Goal: Task Accomplishment & Management: Manage account settings

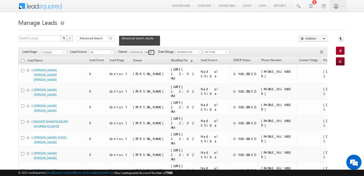
click at [150, 52] on span at bounding box center [152, 52] width 4 height 4
click at [143, 63] on link "MEHFOOZA MEMON mehfooza.memon@indglobal.ae" at bounding box center [154, 59] width 51 height 10
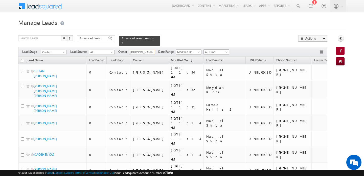
type input "MEHFOOZA MEMON"
click at [214, 52] on span "All Time" at bounding box center [216, 52] width 24 height 5
click at [215, 75] on link "Today" at bounding box center [215, 73] width 26 height 5
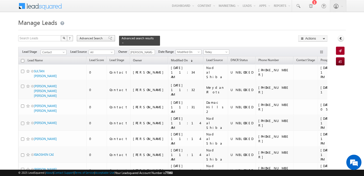
click at [91, 40] on span "Advanced Search" at bounding box center [92, 38] width 25 height 5
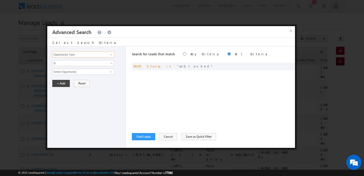
click at [94, 56] on input "Opportunity Type" at bounding box center [83, 54] width 62 height 6
click at [81, 69] on link "Modified On" at bounding box center [83, 70] width 62 height 6
type input "Modified On"
click at [78, 61] on span "Is" at bounding box center [80, 63] width 55 height 5
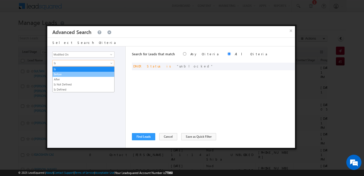
click at [68, 72] on link "Before" at bounding box center [84, 74] width 62 height 5
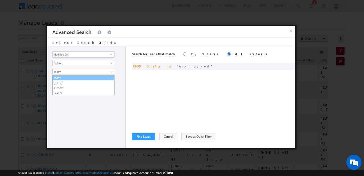
click at [62, 76] on link "Today" at bounding box center [84, 77] width 62 height 5
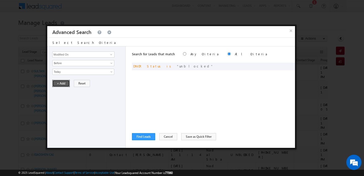
click at [61, 83] on button "+ Add" at bounding box center [60, 83] width 17 height 7
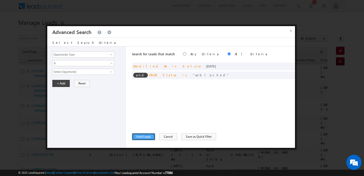
click at [143, 138] on button "Find Leads" at bounding box center [143, 136] width 23 height 7
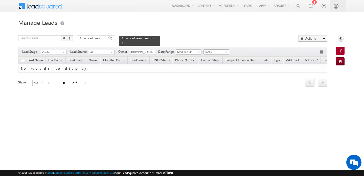
click at [221, 52] on span "Today" at bounding box center [216, 52] width 24 height 5
click at [211, 58] on link "All Time" at bounding box center [215, 57] width 26 height 5
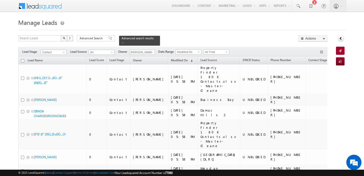
click at [24, 60] on input "checkbox" at bounding box center [22, 60] width 3 height 3
checkbox input "true"
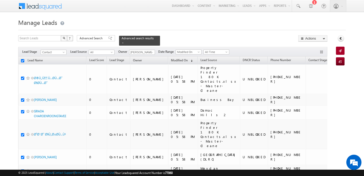
checkbox input "true"
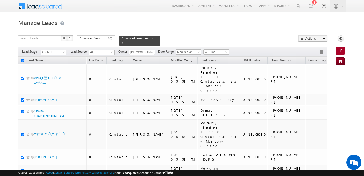
checkbox input "true"
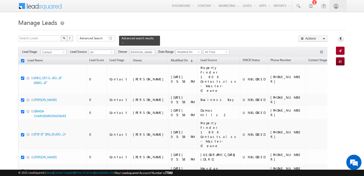
checkbox input "true"
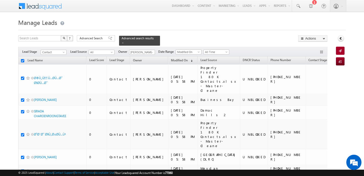
checkbox input "true"
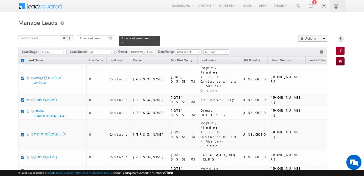
checkbox input "true"
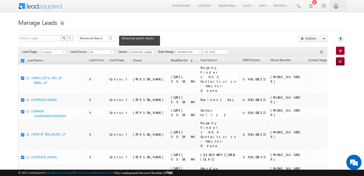
checkbox input "true"
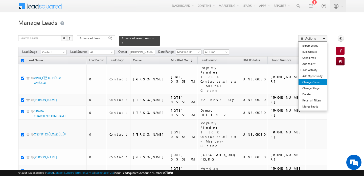
click at [316, 83] on link "Change Owner" at bounding box center [313, 82] width 29 height 6
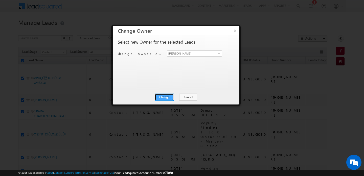
click at [168, 96] on button "Change" at bounding box center [164, 96] width 19 height 7
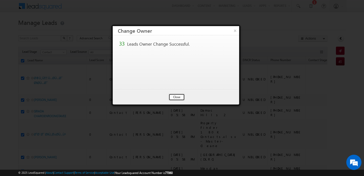
click at [175, 95] on button "Close" at bounding box center [177, 96] width 16 height 7
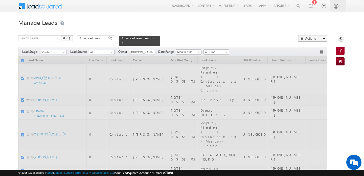
checkbox input "false"
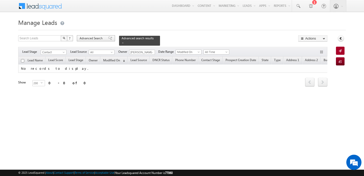
click at [92, 37] on span "Advanced Search" at bounding box center [92, 38] width 25 height 5
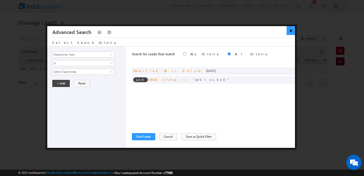
click at [290, 32] on button "×" at bounding box center [291, 30] width 8 height 9
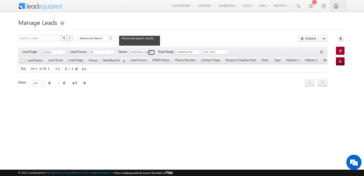
click at [152, 52] on span at bounding box center [152, 52] width 4 height 4
click at [145, 52] on input "swarup" at bounding box center [142, 52] width 26 height 5
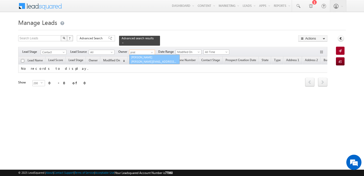
click at [144, 58] on link "Pratyush kuanr pratyush.kuanr@indglobal.ae" at bounding box center [154, 59] width 51 height 10
type input "[PERSON_NAME]"
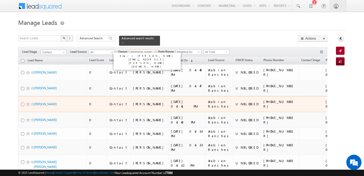
scroll to position [50, 0]
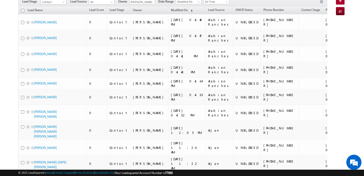
click at [23, 9] on input "checkbox" at bounding box center [22, 10] width 3 height 3
checkbox input "true"
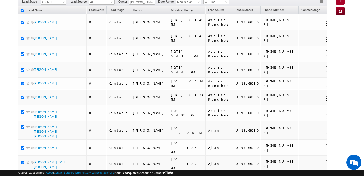
checkbox input "true"
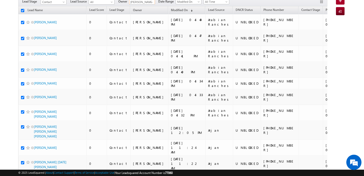
checkbox input "true"
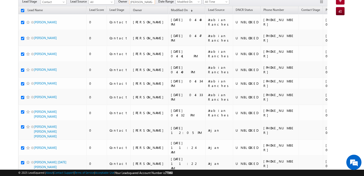
checkbox input "true"
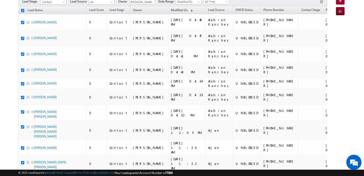
checkbox input "true"
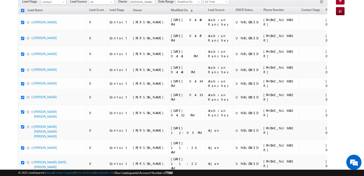
checkbox input "true"
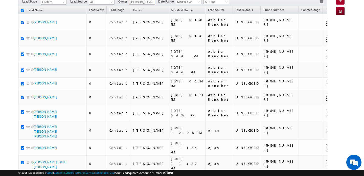
checkbox input "true"
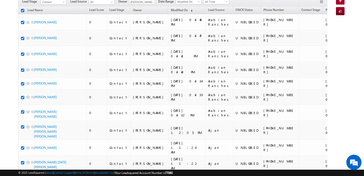
checkbox input "true"
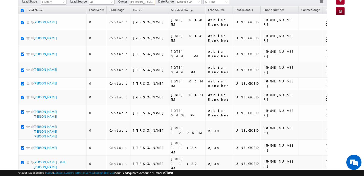
checkbox input "true"
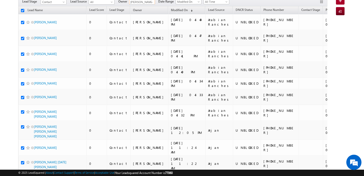
checkbox input "true"
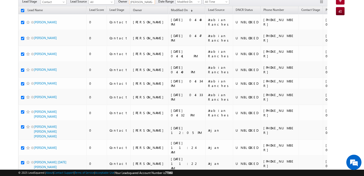
checkbox input "true"
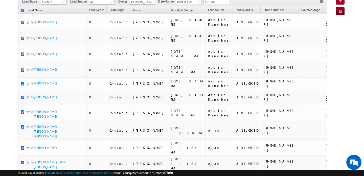
checkbox input "true"
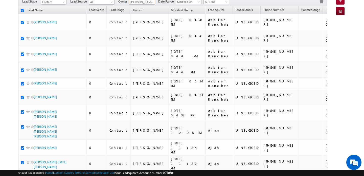
checkbox input "true"
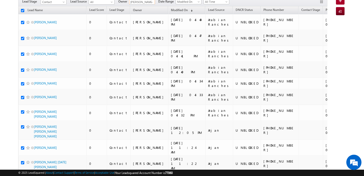
checkbox input "true"
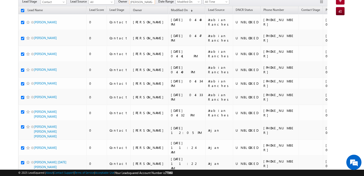
checkbox input "true"
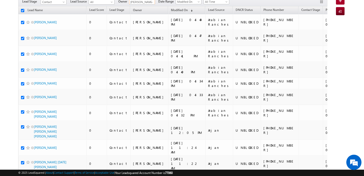
checkbox input "true"
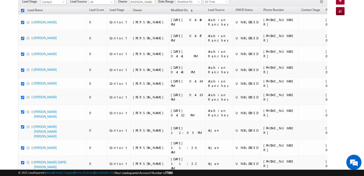
checkbox input "true"
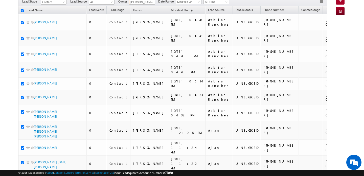
checkbox input "true"
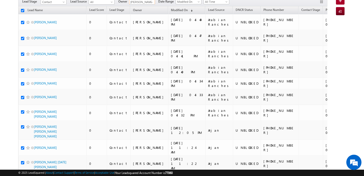
checkbox input "true"
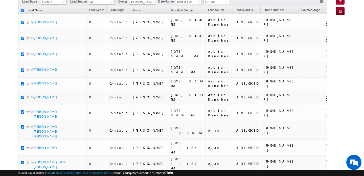
checkbox input "true"
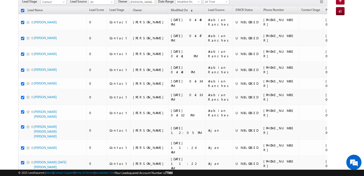
checkbox input "true"
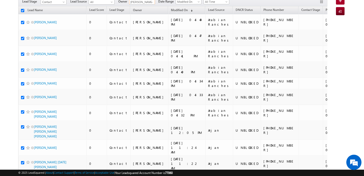
checkbox input "true"
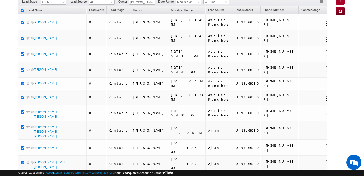
checkbox input "true"
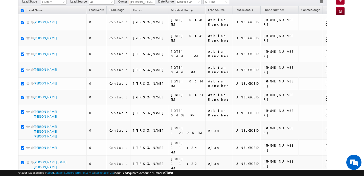
checkbox input "true"
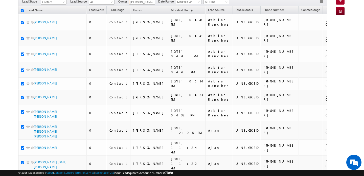
checkbox input "true"
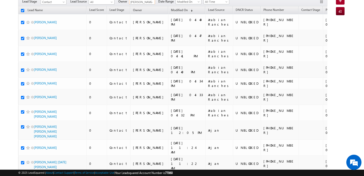
checkbox input "true"
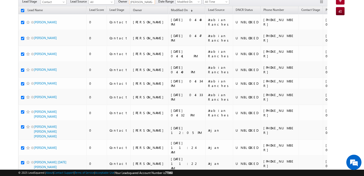
checkbox input "true"
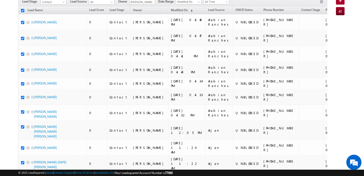
checkbox input "true"
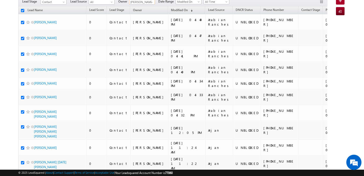
checkbox input "true"
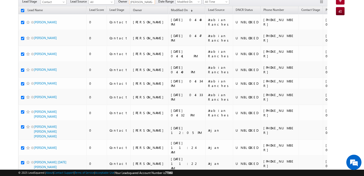
checkbox input "true"
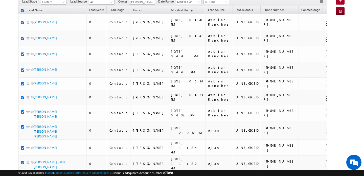
checkbox input "true"
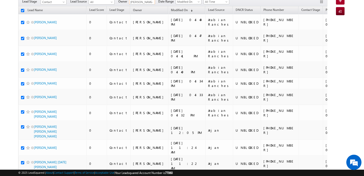
checkbox input "true"
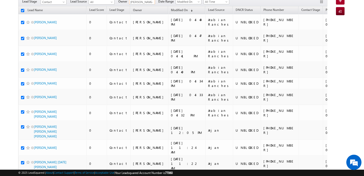
checkbox input "true"
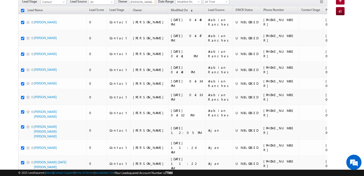
checkbox input "true"
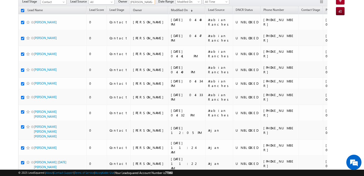
checkbox input "true"
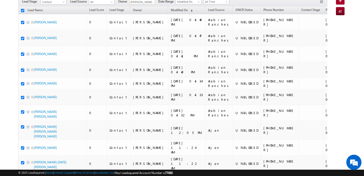
checkbox input "true"
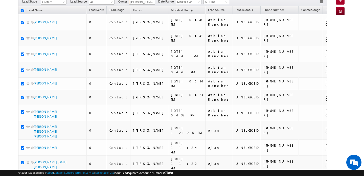
checkbox input "true"
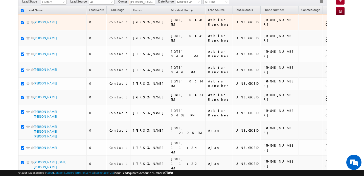
type input "Pratyush kuanr"
click at [23, 21] on input "checkbox" at bounding box center [22, 22] width 3 height 3
checkbox input "false"
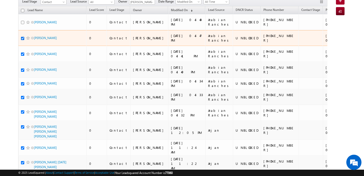
click at [23, 38] on input "checkbox" at bounding box center [22, 38] width 3 height 3
checkbox input "false"
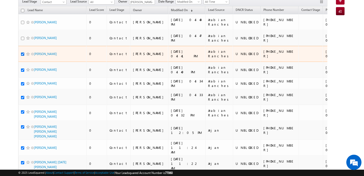
click at [24, 53] on input "checkbox" at bounding box center [22, 53] width 3 height 3
checkbox input "false"
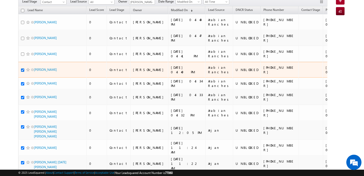
click at [23, 70] on input "checkbox" at bounding box center [22, 69] width 3 height 3
checkbox input "false"
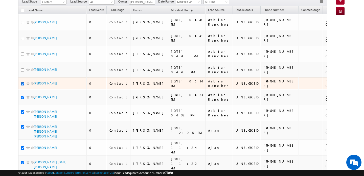
click at [23, 84] on input "checkbox" at bounding box center [22, 83] width 3 height 3
checkbox input "false"
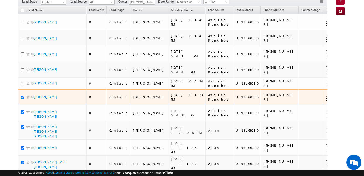
click at [23, 97] on input "checkbox" at bounding box center [22, 97] width 3 height 3
checkbox input "false"
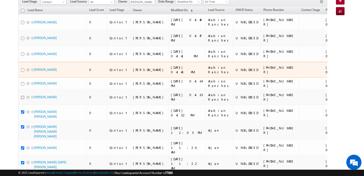
scroll to position [0, 0]
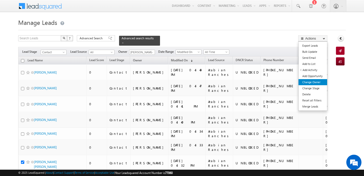
click at [315, 83] on link "Change Owner" at bounding box center [313, 82] width 29 height 6
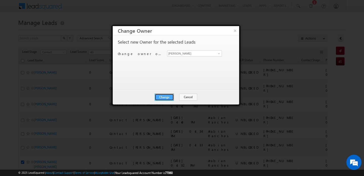
click at [171, 94] on button "Change" at bounding box center [164, 96] width 19 height 7
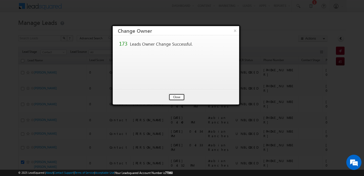
click at [171, 94] on button "Close" at bounding box center [177, 96] width 16 height 7
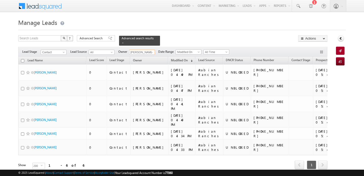
click at [143, 51] on input "[PERSON_NAME]" at bounding box center [142, 52] width 26 height 5
click at [143, 56] on link "Swarup Chandradas swarup.chandradas@indglobal.ae" at bounding box center [155, 59] width 50 height 9
type input "[PERSON_NAME]"
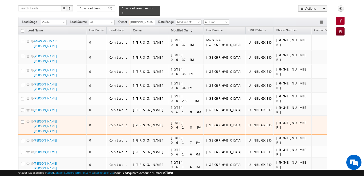
scroll to position [283, 0]
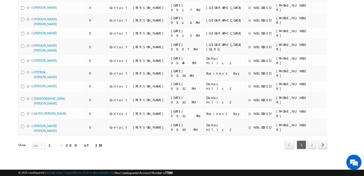
scroll to position [2934, 0]
click at [314, 145] on link "2" at bounding box center [311, 144] width 9 height 9
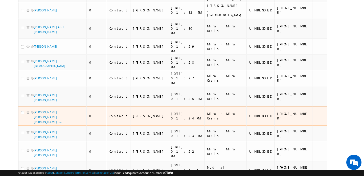
scroll to position [798, 0]
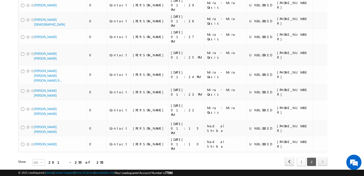
click at [303, 157] on link "1" at bounding box center [301, 161] width 9 height 9
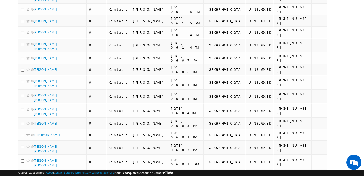
scroll to position [0, 0]
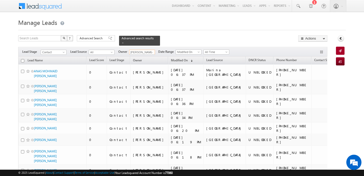
click at [143, 51] on input "[PERSON_NAME]" at bounding box center [142, 52] width 26 height 5
click at [143, 51] on input "subham" at bounding box center [142, 52] width 26 height 5
click at [144, 57] on link "Subham Modak subham.modak@indglobal.ae" at bounding box center [154, 59] width 51 height 10
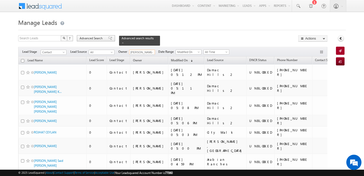
type input "[PERSON_NAME]"
click at [93, 38] on span "Advanced Search" at bounding box center [92, 38] width 25 height 5
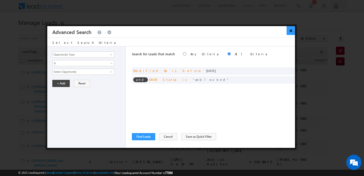
click at [290, 31] on button "×" at bounding box center [291, 30] width 8 height 9
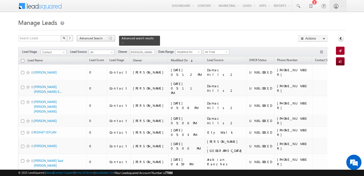
click at [87, 39] on span "Advanced Search" at bounding box center [92, 38] width 25 height 5
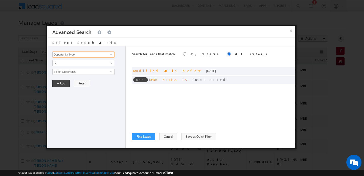
click at [83, 52] on input "Opportunity Type" at bounding box center [83, 54] width 62 height 6
click at [79, 63] on link "Lead Source" at bounding box center [83, 65] width 62 height 6
type input "Lead Source"
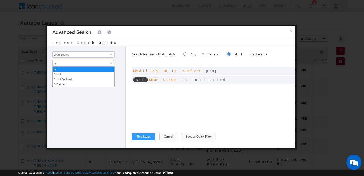
click at [79, 63] on span "Is" at bounding box center [80, 63] width 55 height 5
click at [82, 96] on div "Opportunity Type Lead Activity Task Sales Group Prospect Id Address 1 Address 2…" at bounding box center [86, 96] width 78 height 101
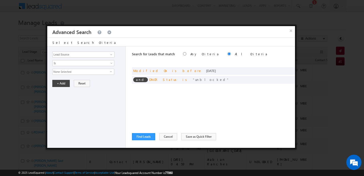
click at [84, 73] on span "None Selected" at bounding box center [81, 72] width 57 height 6
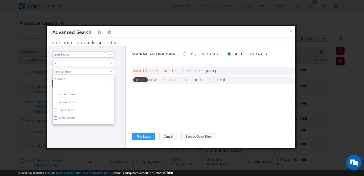
click at [80, 79] on input "text" at bounding box center [80, 79] width 53 height 6
type input "arjan"
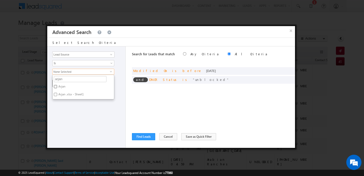
click at [57, 86] on input "Arjan" at bounding box center [55, 86] width 3 height 3
checkbox input "true"
click at [73, 114] on div "Opportunity Type Lead Activity Task Sales Group Prospect Id Address 1 Address 2…" at bounding box center [86, 96] width 78 height 101
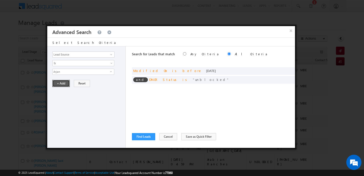
click at [63, 83] on button "+ Add" at bounding box center [60, 83] width 17 height 7
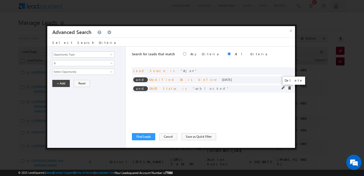
click at [290, 88] on span at bounding box center [290, 88] width 4 height 4
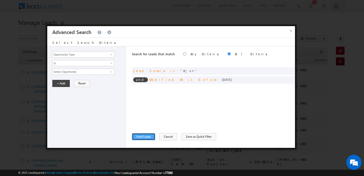
click at [147, 135] on button "Find Leads" at bounding box center [143, 136] width 23 height 7
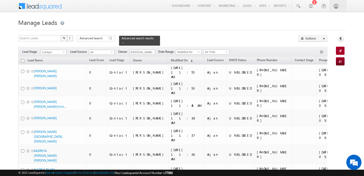
click at [23, 60] on input "checkbox" at bounding box center [22, 60] width 3 height 3
checkbox input "true"
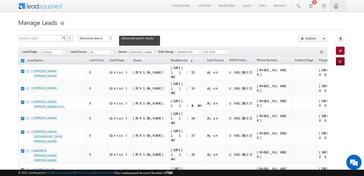
checkbox input "true"
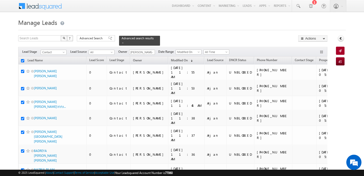
checkbox input "true"
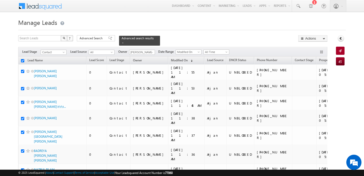
checkbox input "true"
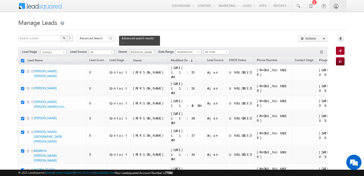
checkbox input "true"
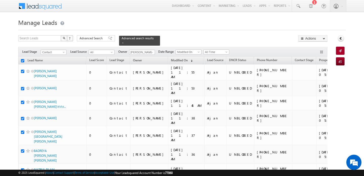
checkbox input "true"
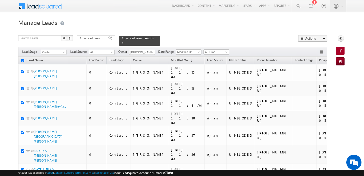
checkbox input "true"
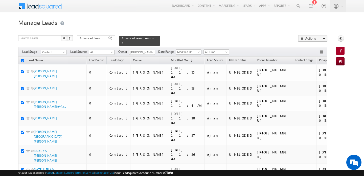
checkbox input "true"
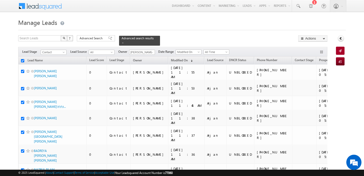
checkbox input "true"
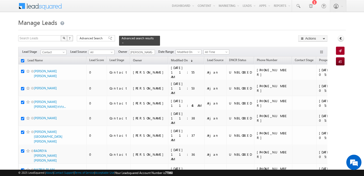
checkbox input "true"
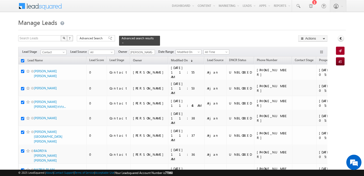
checkbox input "true"
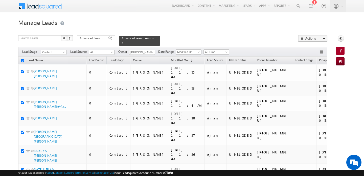
checkbox input "true"
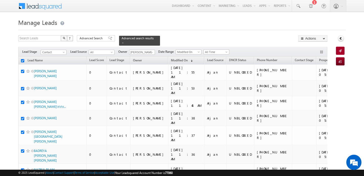
checkbox input "true"
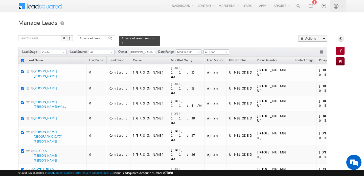
checkbox input "true"
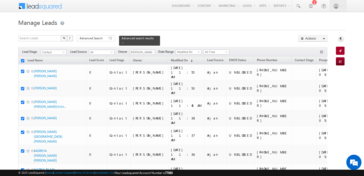
checkbox input "true"
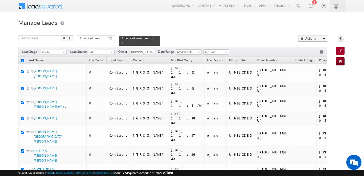
checkbox input "true"
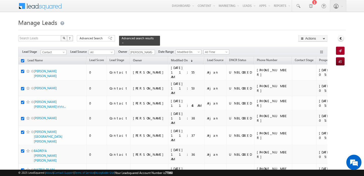
checkbox input "true"
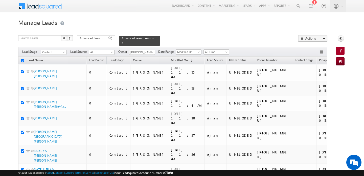
checkbox input "true"
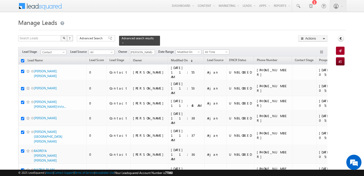
checkbox input "true"
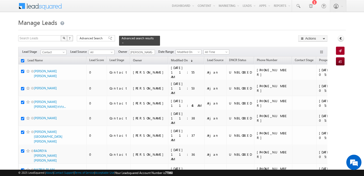
checkbox input "true"
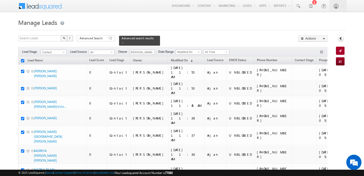
checkbox input "true"
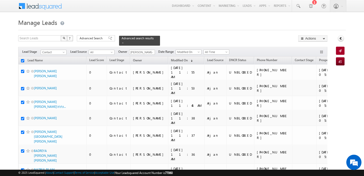
checkbox input "true"
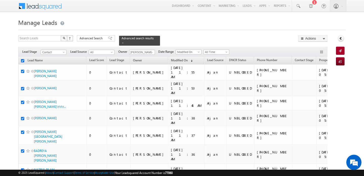
checkbox input "true"
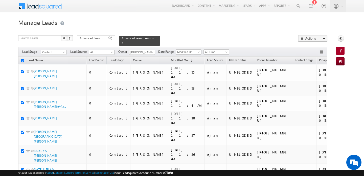
checkbox input "true"
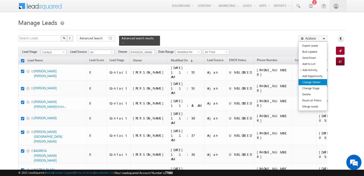
click at [314, 81] on link "Change Owner" at bounding box center [313, 82] width 29 height 6
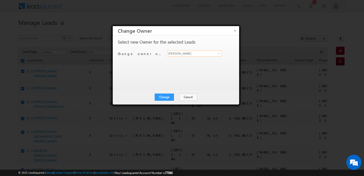
click at [192, 52] on input "[PERSON_NAME]" at bounding box center [194, 53] width 55 height 6
click at [234, 31] on button "×" at bounding box center [235, 30] width 8 height 9
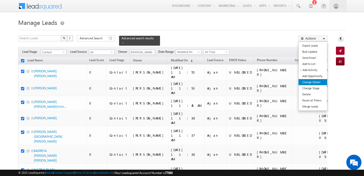
click at [315, 82] on link "Change Owner" at bounding box center [313, 82] width 29 height 6
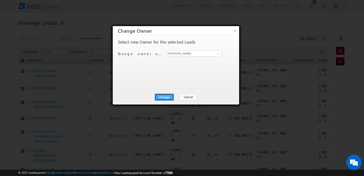
click at [171, 99] on button "Change" at bounding box center [164, 96] width 19 height 7
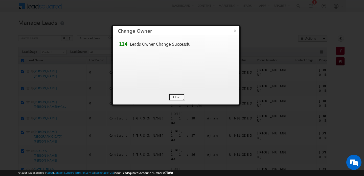
click at [175, 99] on button "Close" at bounding box center [177, 96] width 16 height 7
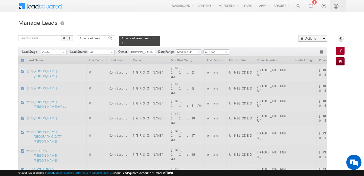
checkbox input "false"
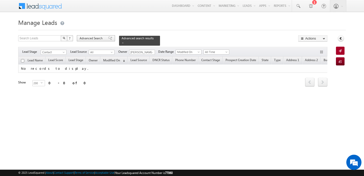
click at [99, 36] on span "Advanced Search" at bounding box center [92, 38] width 25 height 5
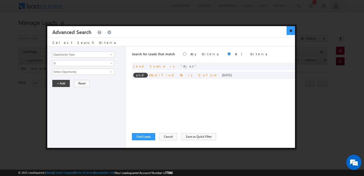
click at [290, 30] on button "×" at bounding box center [291, 30] width 8 height 9
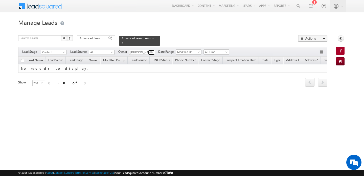
click at [152, 51] on span at bounding box center [152, 52] width 4 height 4
click at [152, 59] on link "Anand Pandey anand.pandey@indglobal.ae" at bounding box center [154, 59] width 51 height 10
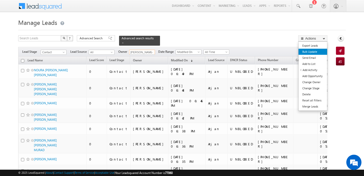
type input "Anand Pandey"
click at [318, 50] on link "Bulk Update" at bounding box center [313, 52] width 29 height 6
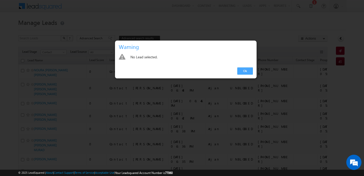
click at [249, 70] on link "Ok" at bounding box center [245, 70] width 15 height 7
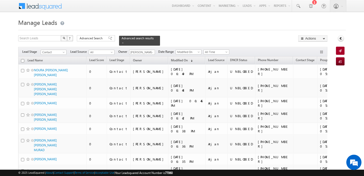
click at [23, 61] on input "checkbox" at bounding box center [22, 60] width 3 height 3
checkbox input "true"
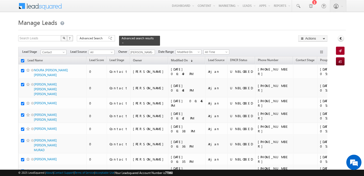
checkbox input "true"
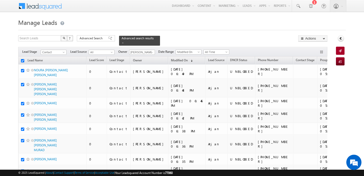
checkbox input "true"
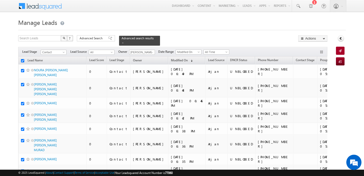
checkbox input "true"
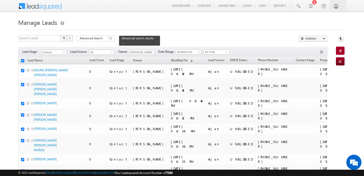
checkbox input "true"
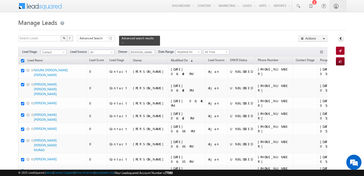
checkbox input "true"
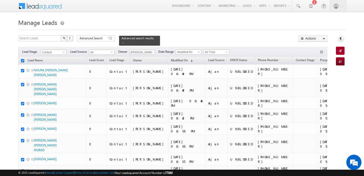
checkbox input "true"
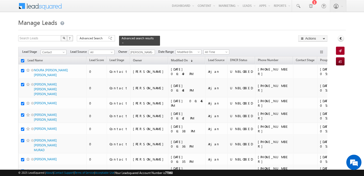
checkbox input "true"
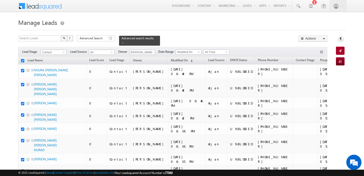
checkbox input "true"
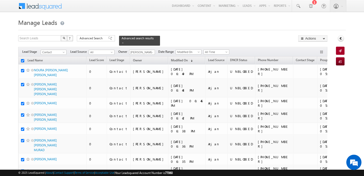
checkbox input "true"
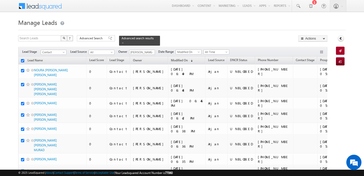
checkbox input "true"
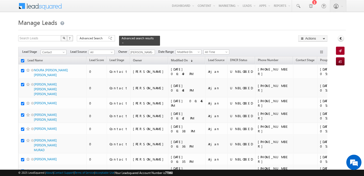
checkbox input "true"
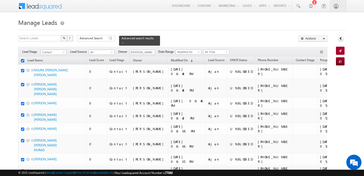
checkbox input "true"
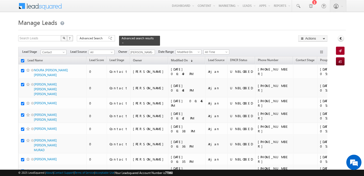
checkbox input "true"
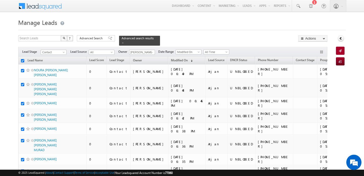
checkbox input "true"
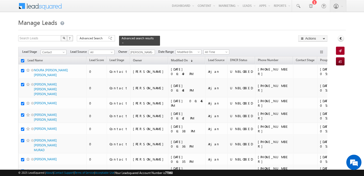
checkbox input "true"
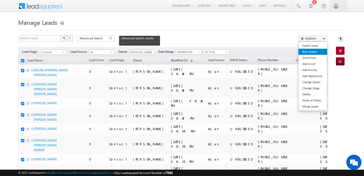
click at [315, 54] on link "Bulk Update" at bounding box center [313, 52] width 29 height 6
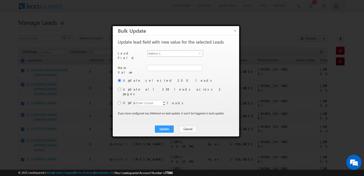
click at [182, 55] on span "Address 1" at bounding box center [173, 54] width 51 height 6
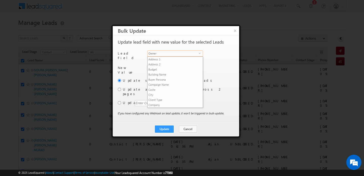
scroll to position [192, 0]
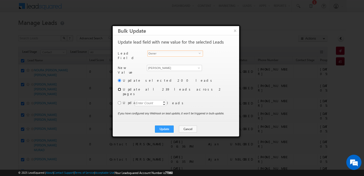
click at [120, 88] on input "radio" at bounding box center [119, 89] width 3 height 3
click at [162, 125] on button "Update" at bounding box center [164, 128] width 19 height 7
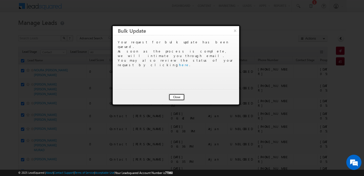
click at [177, 97] on button "Close" at bounding box center [177, 96] width 16 height 7
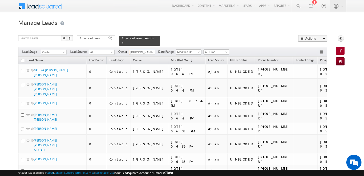
click at [144, 53] on input "Anand Pandey" at bounding box center [142, 52] width 26 height 5
click at [146, 57] on link "Disha Chouhan disha.chouhan@indglobal.ae" at bounding box center [154, 59] width 51 height 10
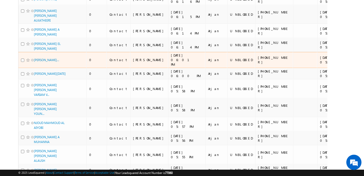
scroll to position [0, 0]
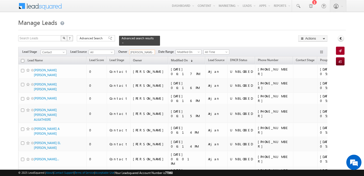
click at [23, 60] on input "checkbox" at bounding box center [22, 60] width 3 height 3
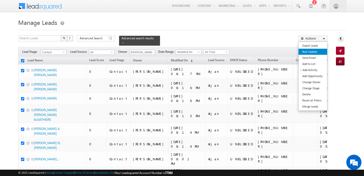
click at [315, 53] on link "Bulk Update" at bounding box center [313, 52] width 29 height 6
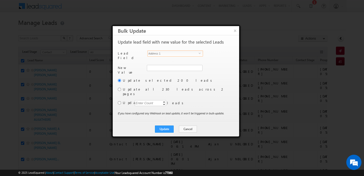
click at [186, 54] on span "Address 1" at bounding box center [173, 54] width 51 height 6
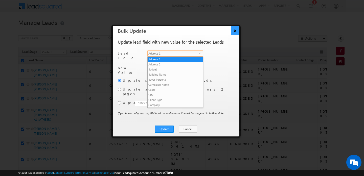
scroll to position [192, 0]
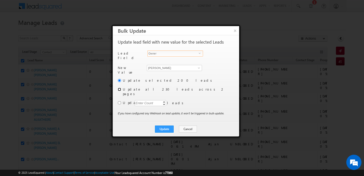
click at [119, 88] on input "radio" at bounding box center [119, 89] width 3 height 3
click at [164, 125] on button "Update" at bounding box center [164, 128] width 19 height 7
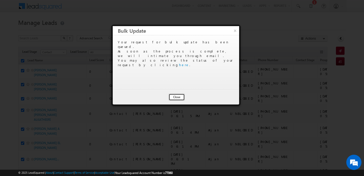
click at [176, 98] on button "Close" at bounding box center [177, 96] width 16 height 7
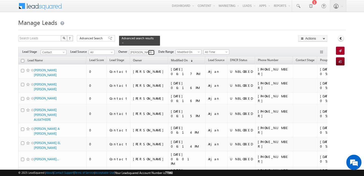
click at [152, 52] on span at bounding box center [152, 52] width 4 height 4
click at [153, 57] on link "MANISH AHIRWAR manish.ahirwar@indglobal.ae" at bounding box center [154, 59] width 51 height 10
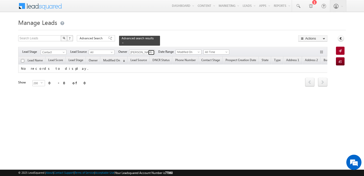
click at [152, 52] on span at bounding box center [152, 52] width 4 height 4
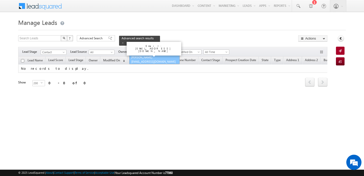
click at [153, 62] on span "shubhamdutta.tripathi@indglobal.ae" at bounding box center [154, 61] width 46 height 4
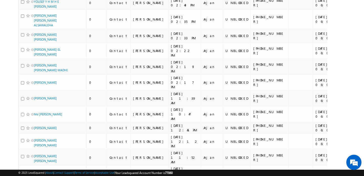
scroll to position [0, 0]
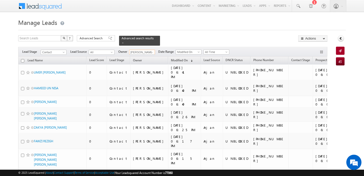
click at [23, 60] on input "checkbox" at bounding box center [22, 60] width 3 height 3
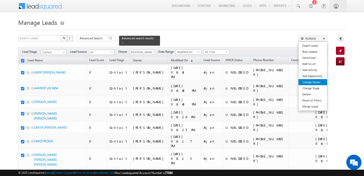
click at [316, 80] on link "Change Owner" at bounding box center [313, 82] width 29 height 6
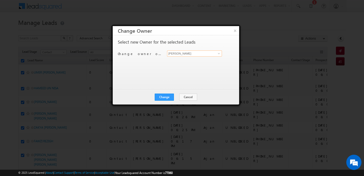
click at [198, 53] on input "[PERSON_NAME]" at bounding box center [194, 53] width 55 height 6
click at [197, 60] on link "Shubham Tripathi shubhamdutta.tripathi@indglobal.ae" at bounding box center [194, 61] width 55 height 10
click at [171, 95] on button "Change" at bounding box center [164, 96] width 19 height 7
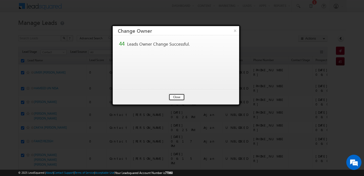
click at [171, 95] on button "Close" at bounding box center [177, 96] width 16 height 7
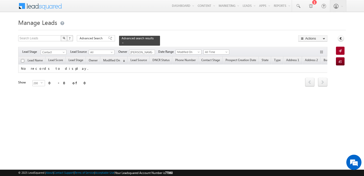
click at [202, 25] on h1 "Manage Leads" at bounding box center [182, 22] width 328 height 10
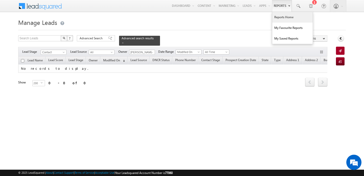
click at [288, 17] on link "Reports Home" at bounding box center [292, 17] width 40 height 11
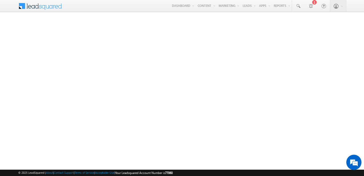
click at [4, 10] on div "Menu [PERSON_NAME] [PERSON_NAME] .sing h@ind globa [DOMAIN_NAME] indgl [PERSON_…" at bounding box center [182, 6] width 364 height 12
